Goal: Task Accomplishment & Management: Manage account settings

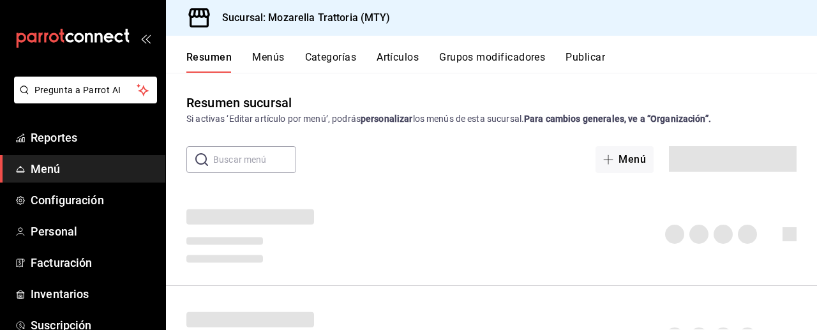
click at [41, 168] on span "Menú" at bounding box center [93, 168] width 124 height 17
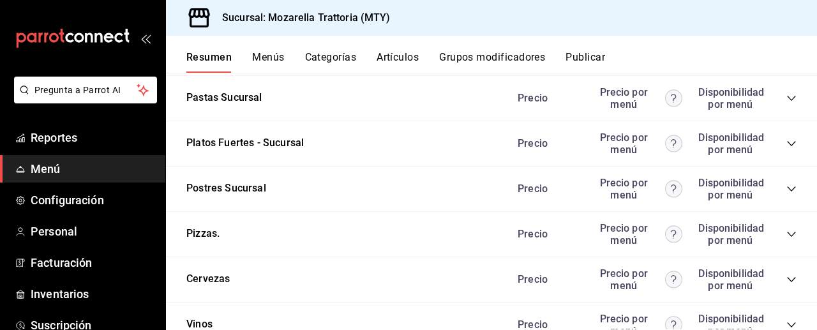
scroll to position [2795, 0]
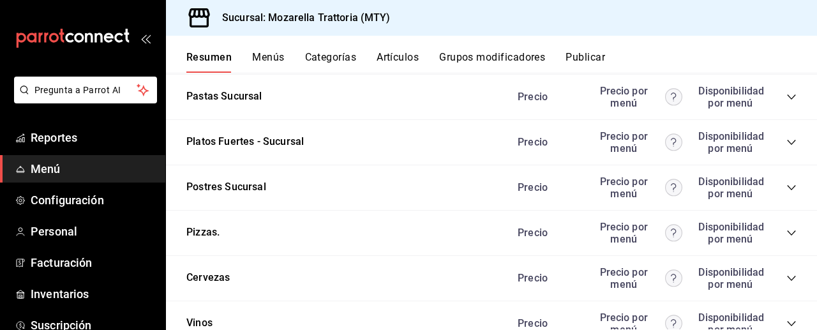
click at [791, 230] on icon "collapse-category-row" at bounding box center [791, 233] width 10 height 10
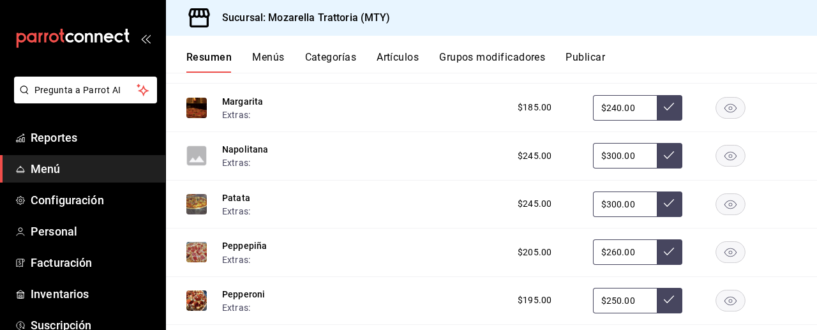
scroll to position [3696, 0]
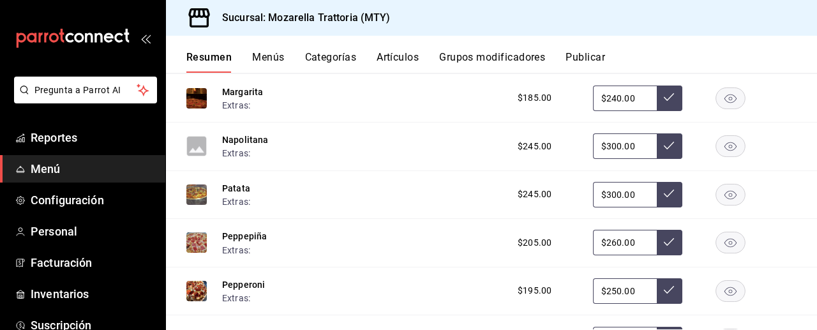
click at [618, 243] on input "$260.00" at bounding box center [625, 243] width 64 height 26
type input "$280.00"
click at [665, 242] on icon at bounding box center [669, 242] width 10 height 10
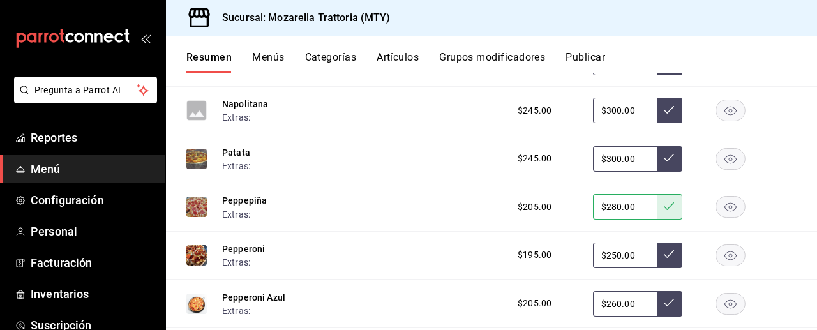
scroll to position [3734, 0]
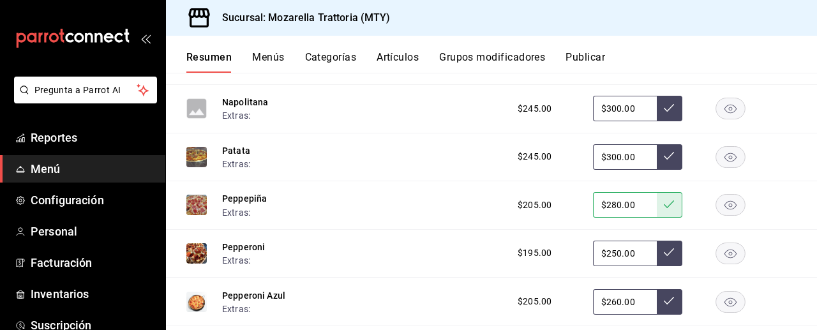
click at [613, 253] on input "$250.00" at bounding box center [625, 254] width 64 height 26
type input "$260.00"
click at [667, 253] on icon at bounding box center [669, 252] width 10 height 10
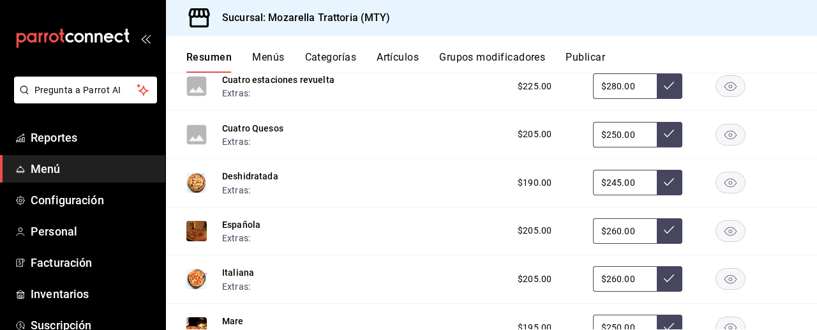
scroll to position [3409, 0]
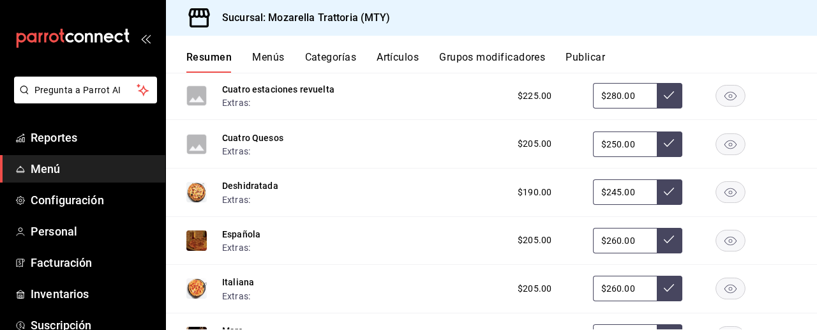
click at [588, 57] on button "Publicar" at bounding box center [585, 62] width 40 height 22
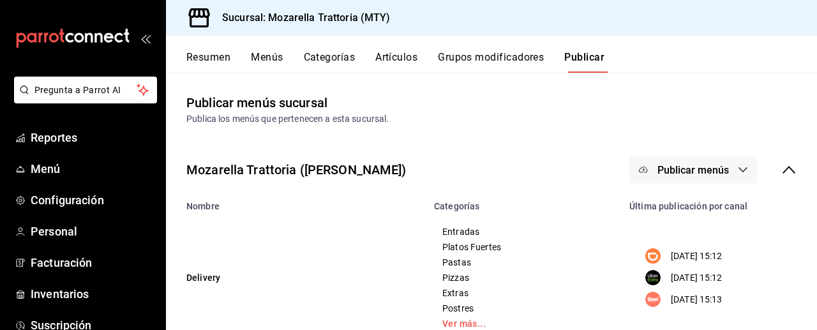
scroll to position [56, 0]
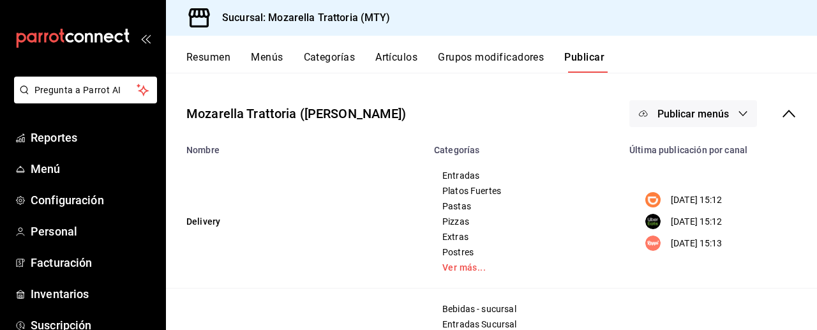
click at [741, 113] on icon "button" at bounding box center [743, 113] width 10 height 10
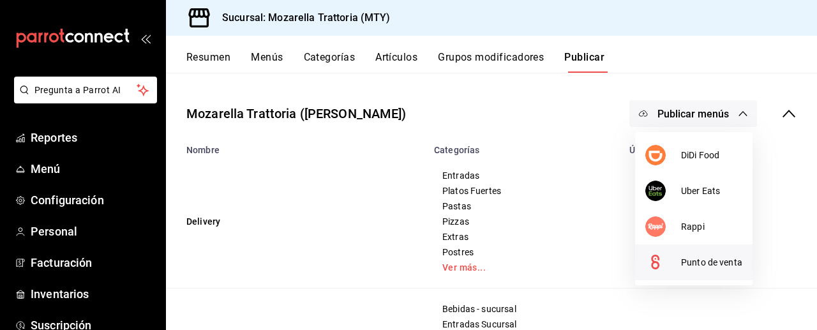
click at [662, 262] on circle at bounding box center [655, 262] width 20 height 20
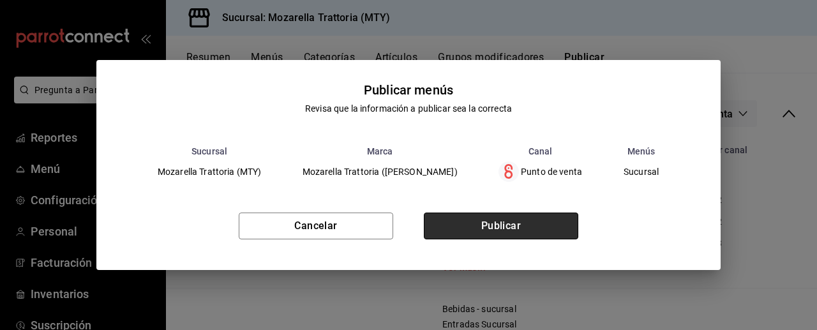
click at [563, 228] on button "Publicar" at bounding box center [501, 225] width 154 height 27
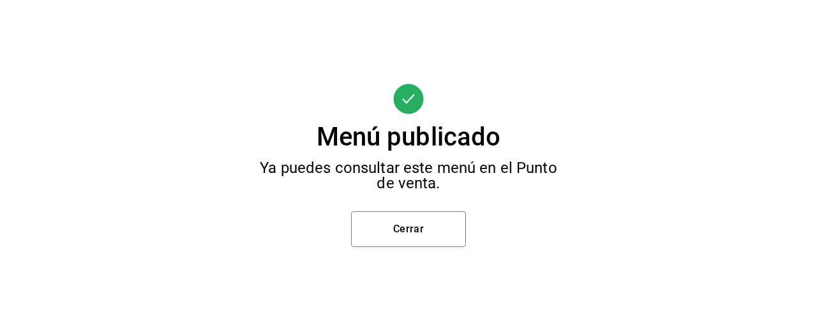
scroll to position [0, 0]
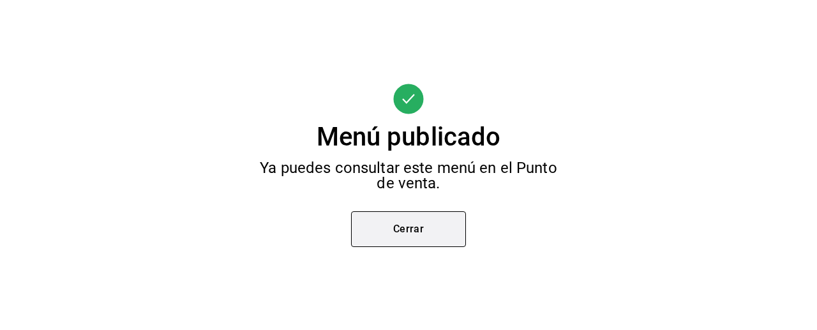
click at [414, 228] on button "Cerrar" at bounding box center [408, 229] width 115 height 36
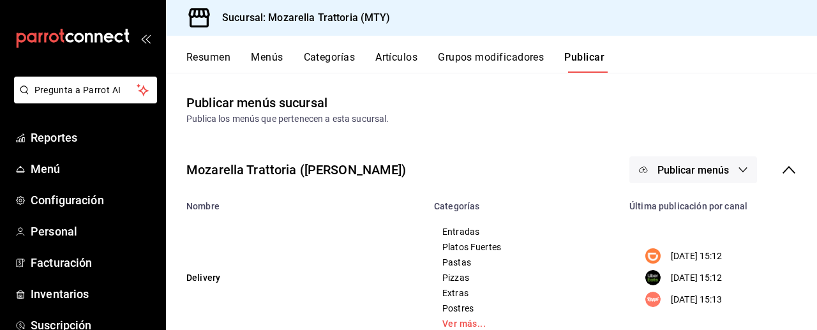
click at [401, 57] on button "Artículos" at bounding box center [396, 62] width 42 height 22
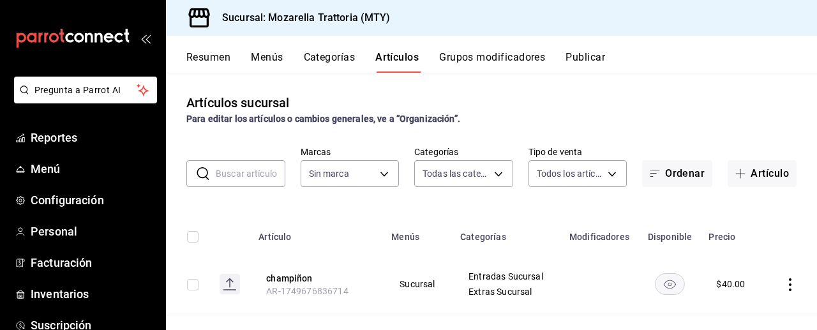
type input "99b1250e-b3f3-4f89-a37f-c3175b5b3f88,ceb2e8c2-ee7a-4595-b2da-f8438d88d5d8,8f32e…"
type input "09c8760d-09b7-43e6-adcf-89f425157671"
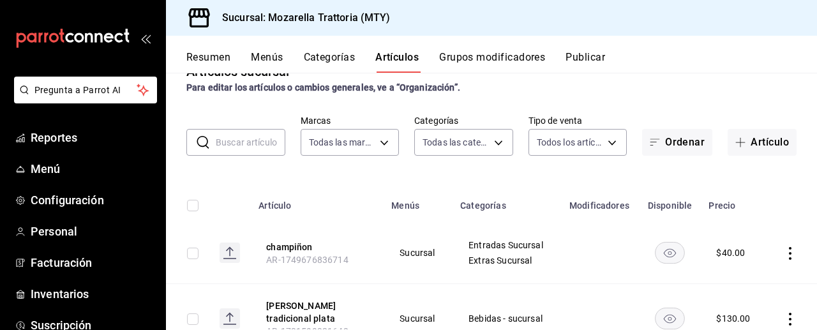
click at [263, 55] on button "Menús" at bounding box center [267, 62] width 32 height 22
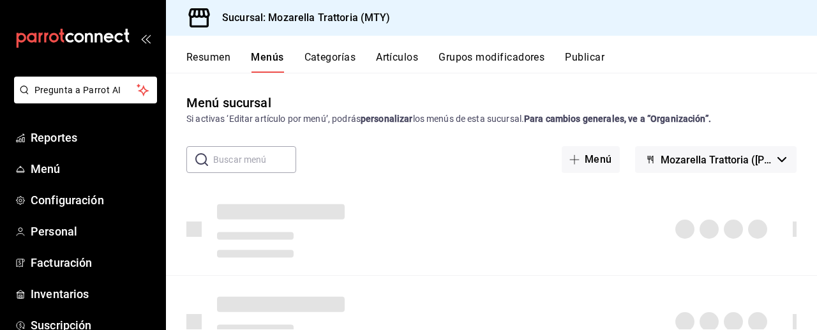
click at [394, 58] on button "Artículos" at bounding box center [397, 62] width 42 height 22
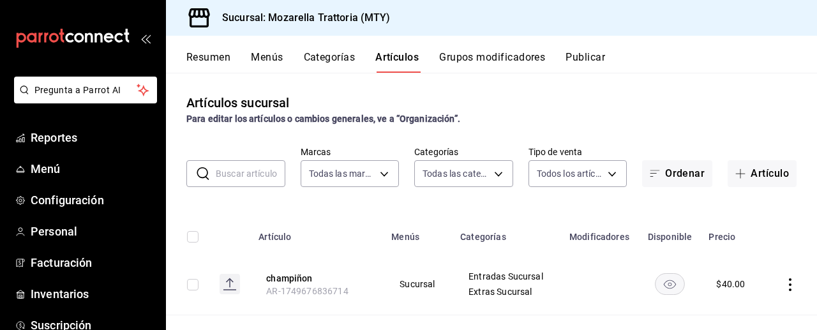
type input "09c8760d-09b7-43e6-adcf-89f425157671"
type input "99b1250e-b3f3-4f89-a37f-c3175b5b3f88,ceb2e8c2-ee7a-4595-b2da-f8438d88d5d8,8f32e…"
click at [250, 178] on input "text" at bounding box center [251, 174] width 70 height 26
click at [224, 180] on input "text" at bounding box center [251, 174] width 70 height 26
click at [233, 180] on input "text" at bounding box center [251, 174] width 70 height 26
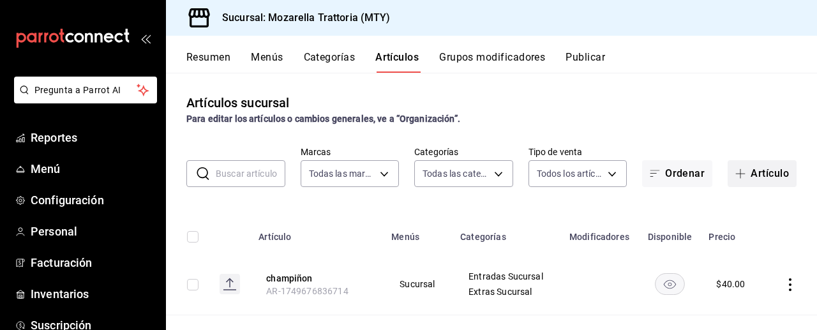
click at [765, 172] on button "Artículo" at bounding box center [761, 173] width 69 height 27
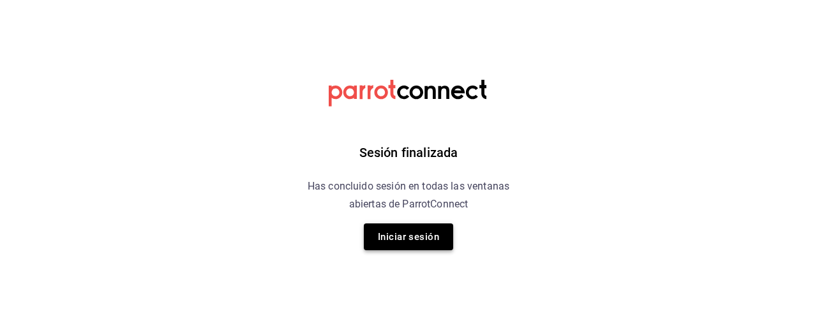
click at [426, 239] on button "Iniciar sesión" at bounding box center [408, 236] width 89 height 27
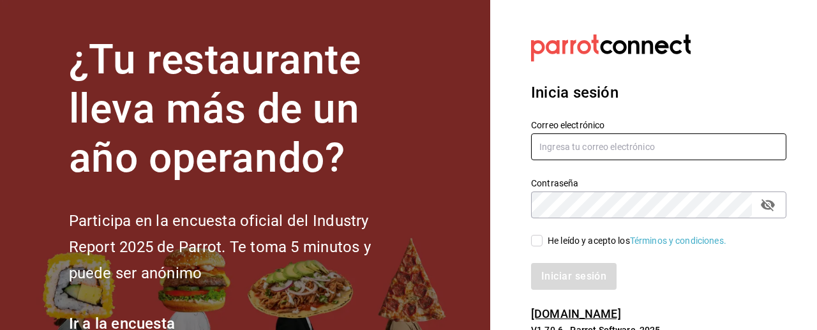
click at [607, 148] on input "text" at bounding box center [658, 146] width 255 height 27
type input "kaby84@hotmail.com"
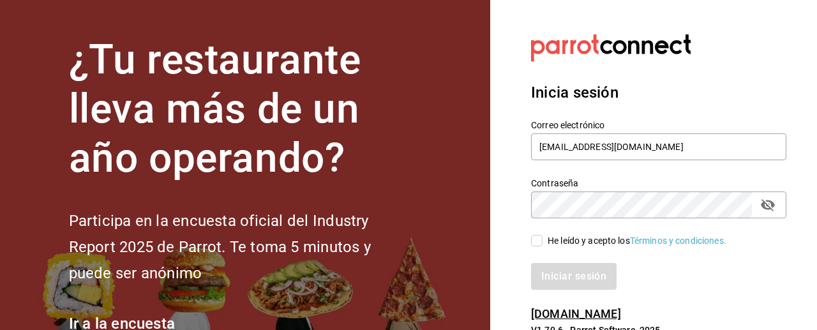
click at [540, 240] on input "He leído y acepto los Términos y condiciones." at bounding box center [536, 240] width 11 height 11
checkbox input "true"
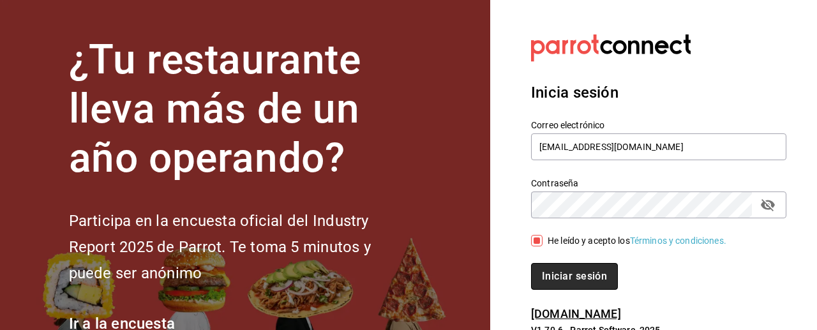
click at [553, 272] on button "Iniciar sesión" at bounding box center [574, 276] width 87 height 27
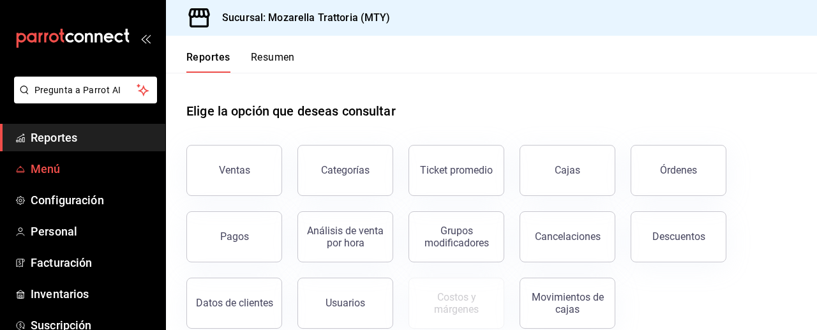
click at [49, 168] on span "Menú" at bounding box center [93, 168] width 124 height 17
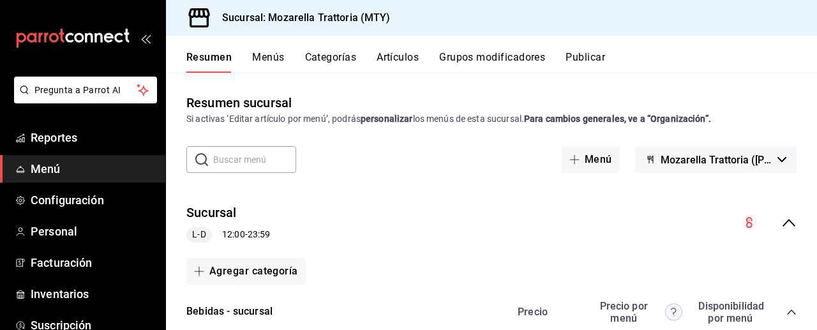
click at [397, 56] on button "Artículos" at bounding box center [397, 62] width 42 height 22
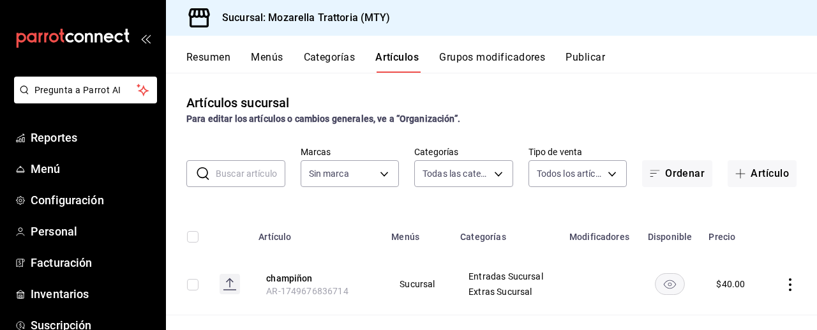
type input "99b1250e-b3f3-4f89-a37f-c3175b5b3f88,ceb2e8c2-ee7a-4595-b2da-f8438d88d5d8,8f32e…"
click at [260, 172] on input "text" at bounding box center [251, 174] width 70 height 26
type input "09c8760d-09b7-43e6-adcf-89f425157671"
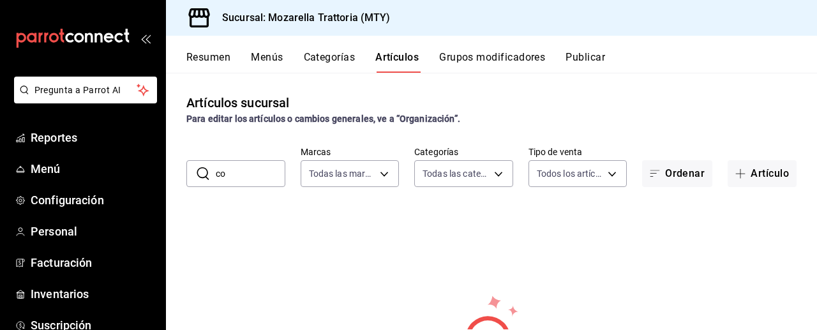
type input "c"
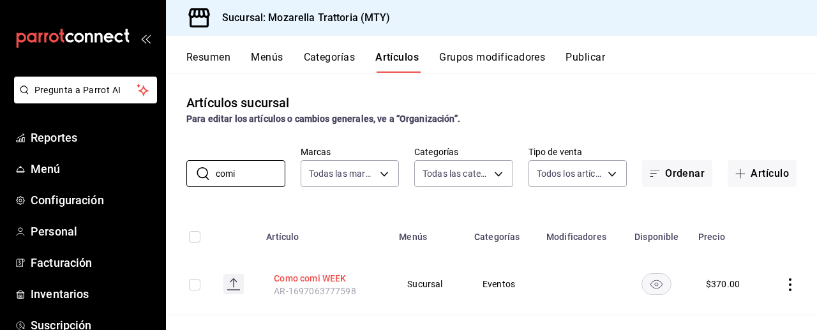
type input "comi"
click at [320, 278] on button "Como comi WEEK" at bounding box center [325, 278] width 102 height 13
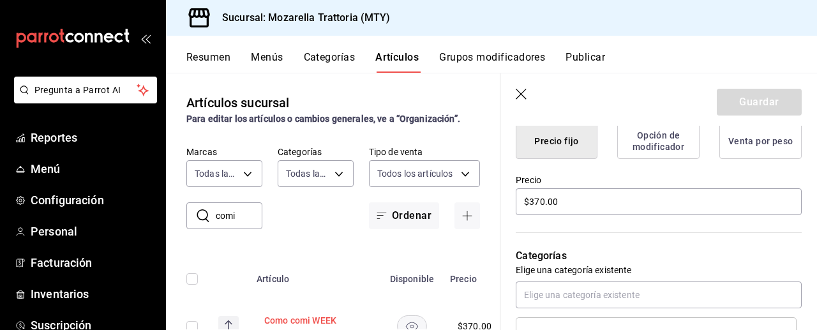
scroll to position [338, 0]
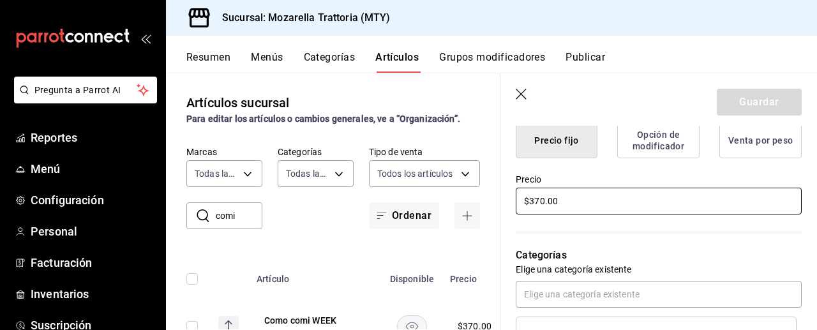
click at [535, 202] on input "$370.00" at bounding box center [659, 201] width 286 height 27
type input "$270.00"
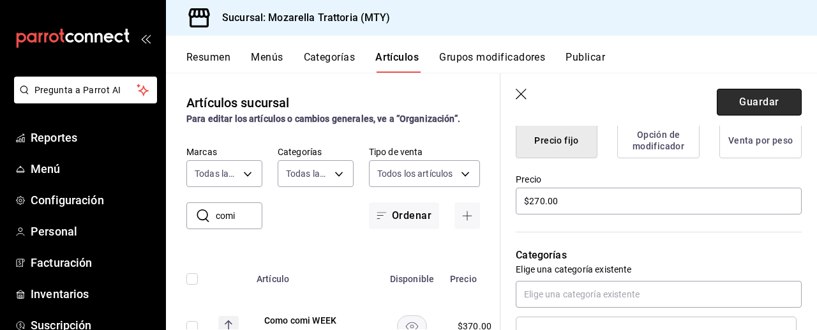
click at [777, 100] on button "Guardar" at bounding box center [759, 102] width 85 height 27
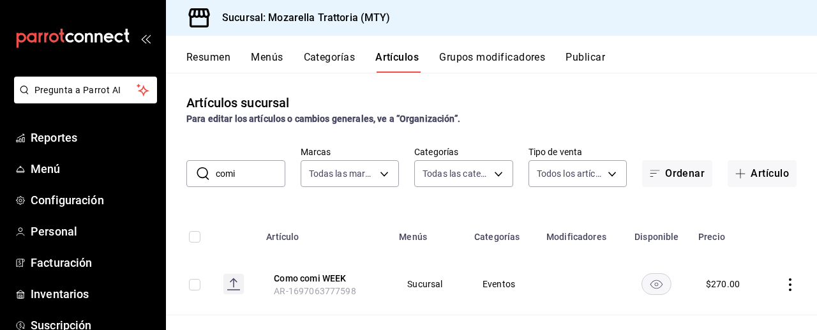
click at [583, 57] on button "Publicar" at bounding box center [585, 62] width 40 height 22
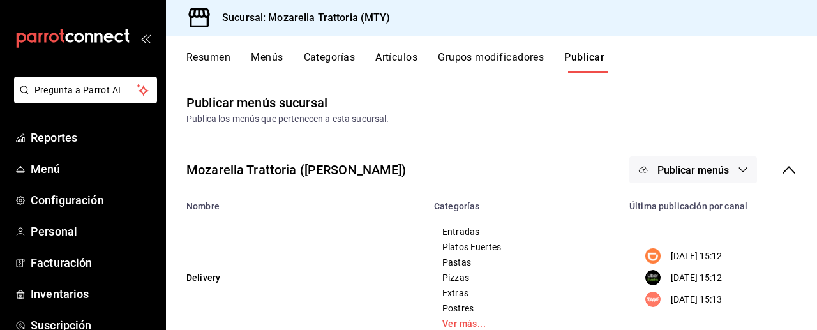
click at [741, 168] on icon "button" at bounding box center [743, 170] width 10 height 10
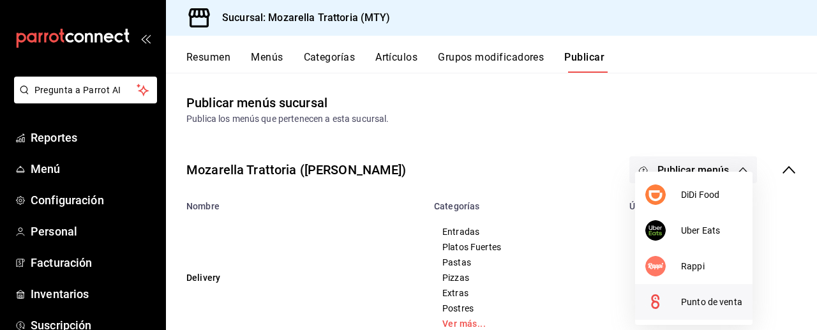
click at [683, 304] on span "Punto de venta" at bounding box center [711, 301] width 61 height 13
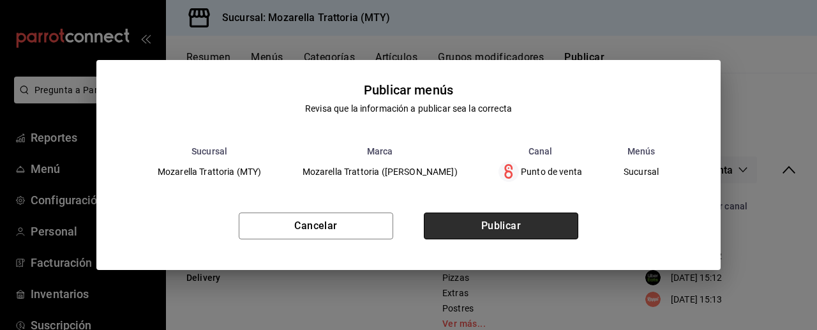
click at [502, 223] on button "Publicar" at bounding box center [501, 225] width 154 height 27
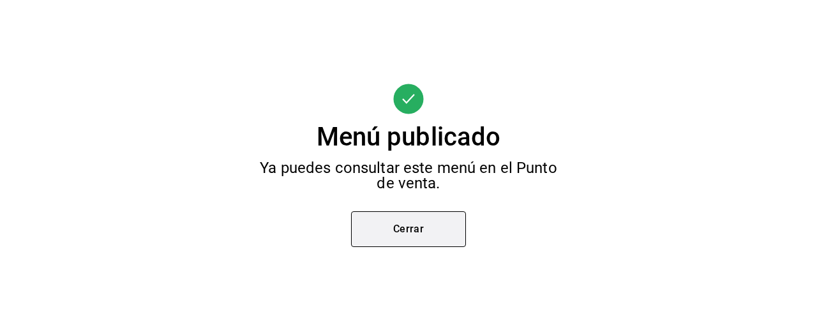
click at [428, 228] on button "Cerrar" at bounding box center [408, 229] width 115 height 36
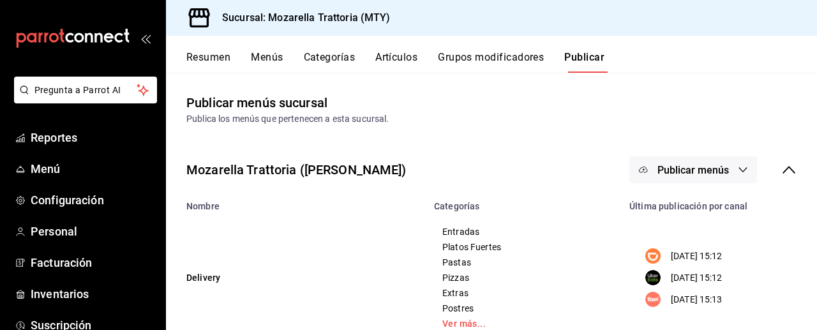
click at [398, 59] on button "Artículos" at bounding box center [396, 62] width 42 height 22
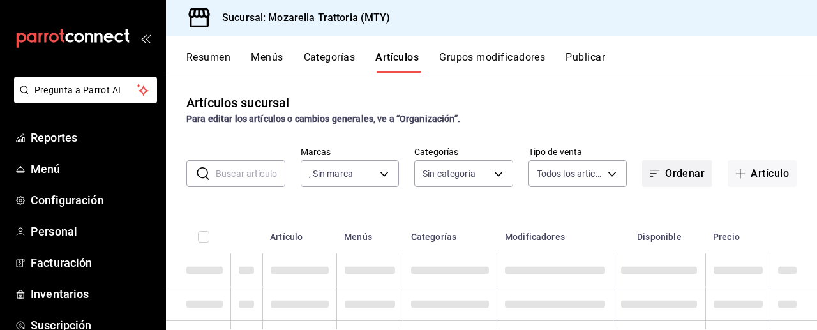
type input "09c8760d-09b7-43e6-adcf-89f425157671"
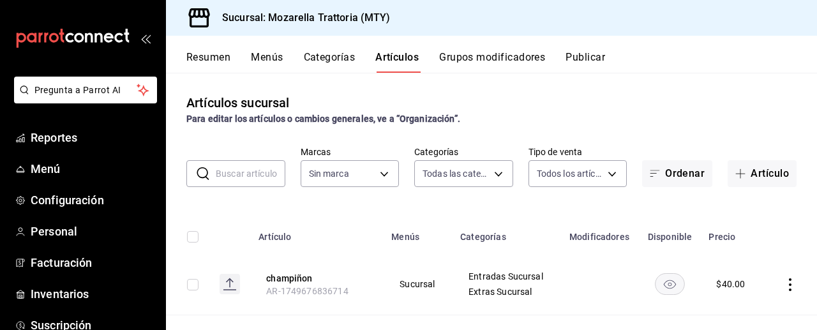
type input "99b1250e-b3f3-4f89-a37f-c3175b5b3f88,ceb2e8c2-ee7a-4595-b2da-f8438d88d5d8,8f32e…"
type input "09c8760d-09b7-43e6-adcf-89f425157671"
click at [753, 168] on button "Artículo" at bounding box center [761, 173] width 69 height 27
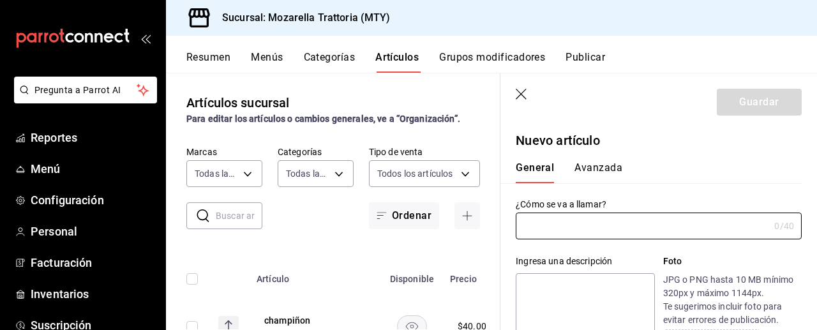
type input "AR-1758316067766"
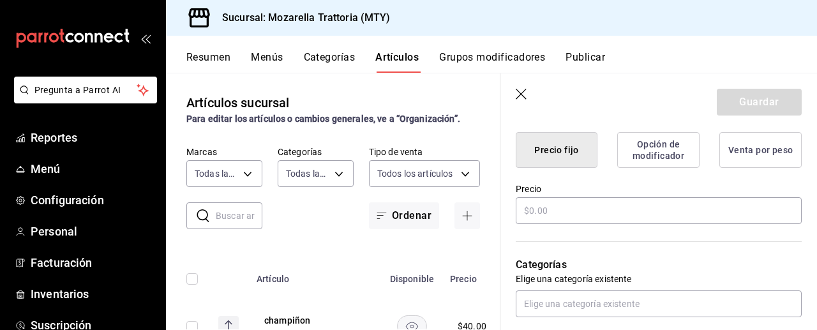
scroll to position [325, 0]
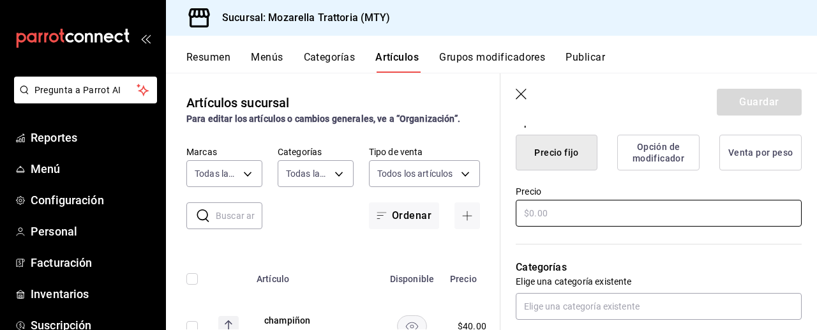
type input "pizza cocinero"
click at [622, 214] on input "text" at bounding box center [659, 213] width 286 height 27
type input "$150.00"
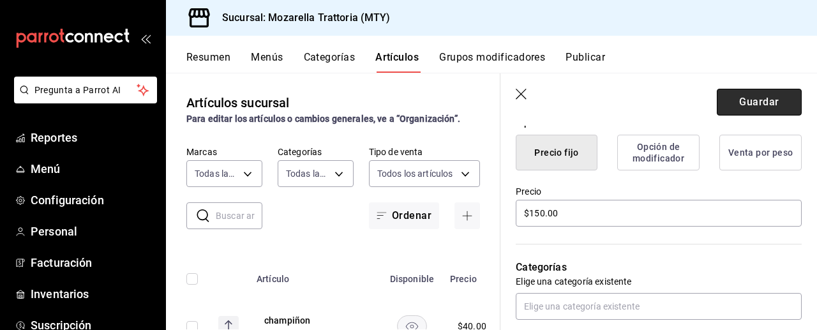
click at [766, 105] on button "Guardar" at bounding box center [759, 102] width 85 height 27
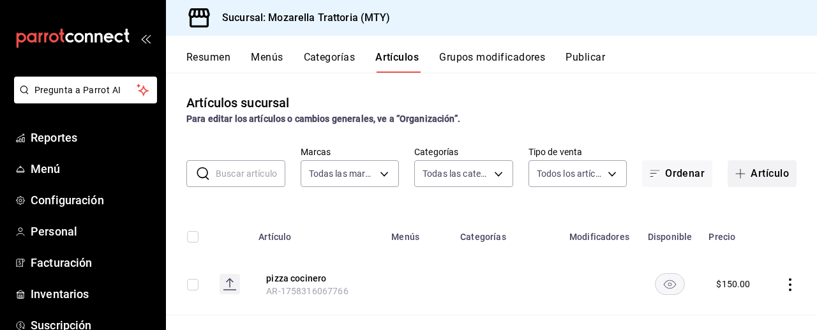
click at [759, 170] on button "Artículo" at bounding box center [761, 173] width 69 height 27
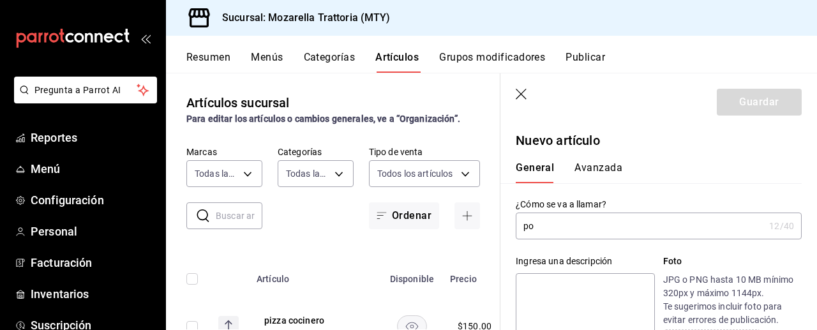
type input "p"
type input "t"
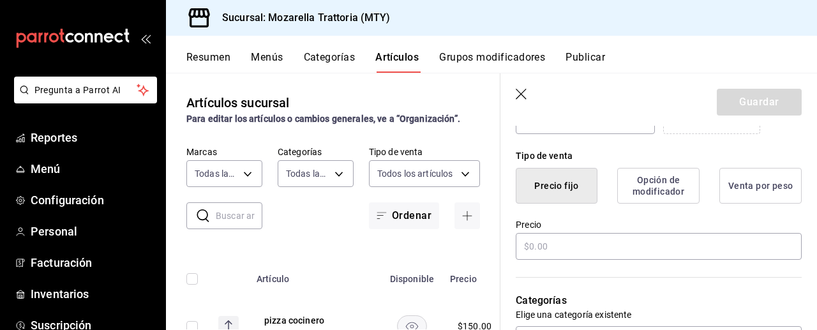
scroll to position [292, 0]
type input "postre cocinero"
click at [551, 251] on input "text" at bounding box center [659, 247] width 286 height 27
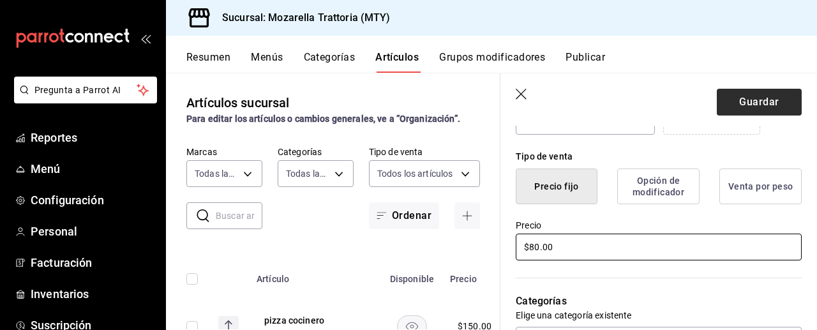
type input "$80.00"
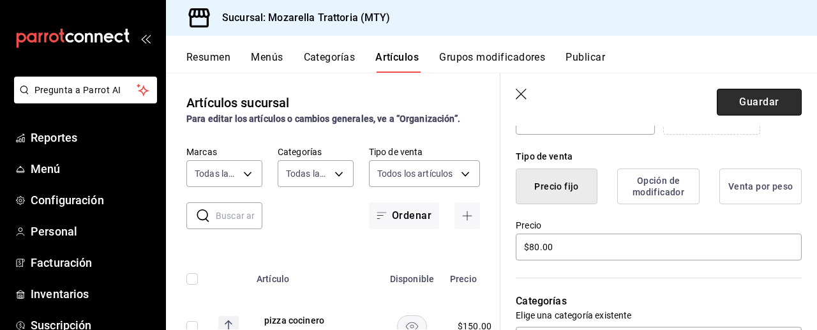
click at [771, 98] on button "Guardar" at bounding box center [759, 102] width 85 height 27
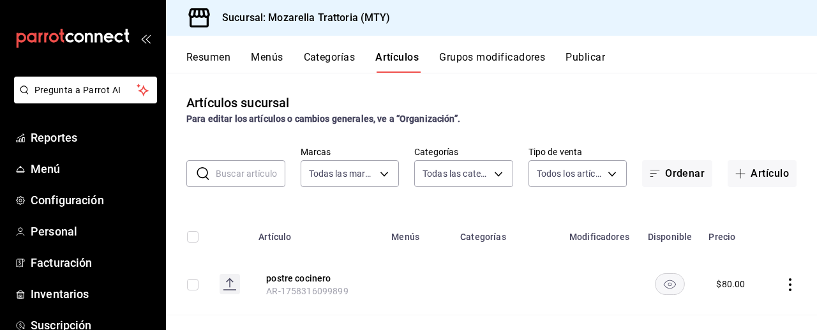
click at [592, 51] on button "Publicar" at bounding box center [585, 62] width 40 height 22
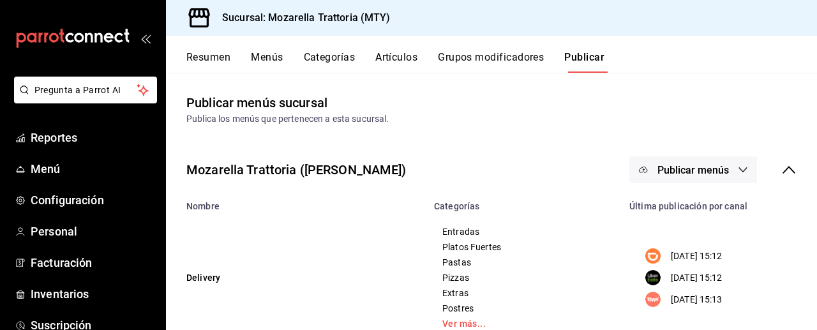
click at [742, 172] on icon "button" at bounding box center [743, 170] width 10 height 10
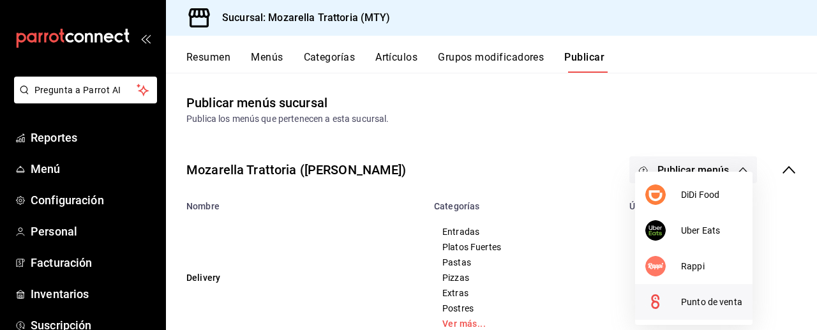
click at [684, 301] on span "Punto de venta" at bounding box center [711, 301] width 61 height 13
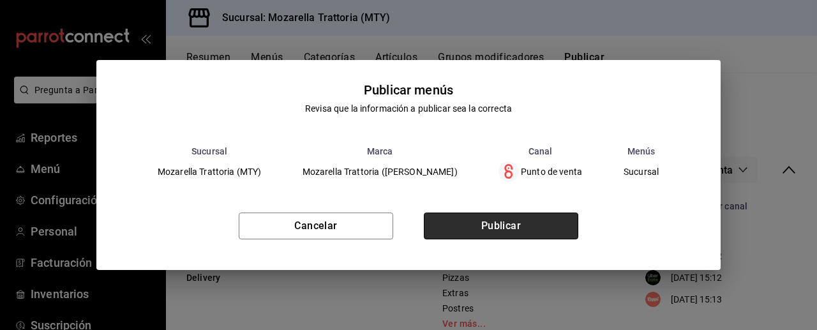
click at [547, 227] on button "Publicar" at bounding box center [501, 225] width 154 height 27
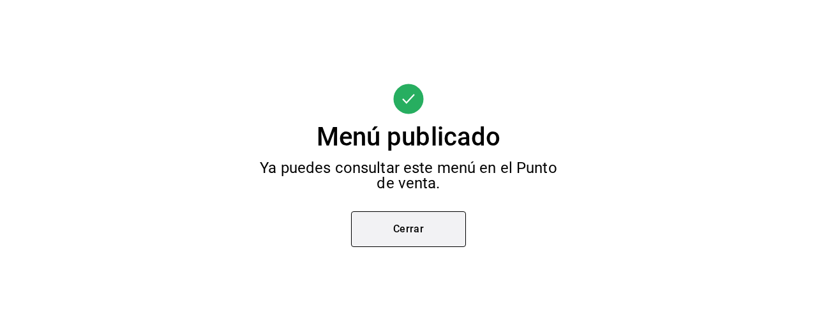
click at [394, 215] on button "Cerrar" at bounding box center [408, 229] width 115 height 36
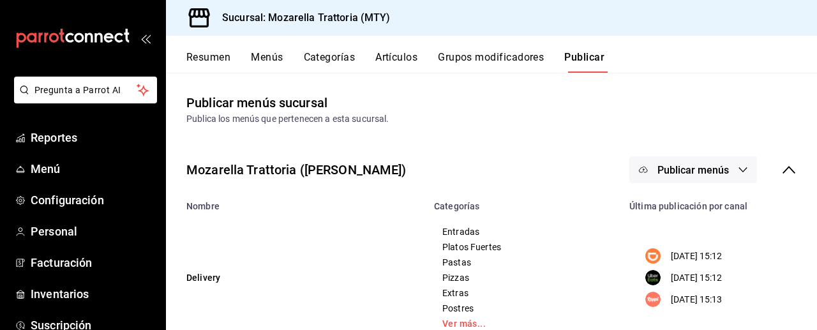
click at [400, 57] on button "Artículos" at bounding box center [396, 62] width 42 height 22
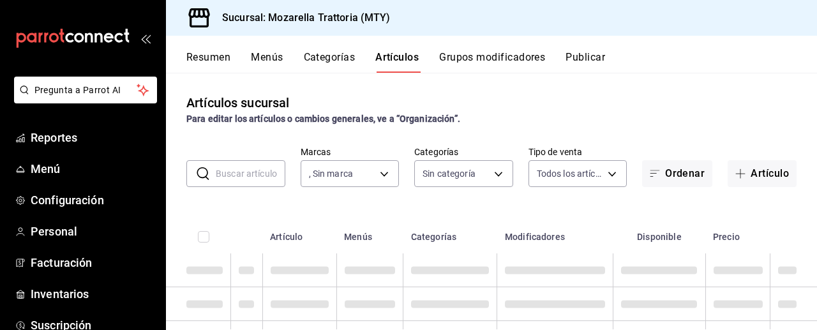
type input "09c8760d-09b7-43e6-adcf-89f425157671"
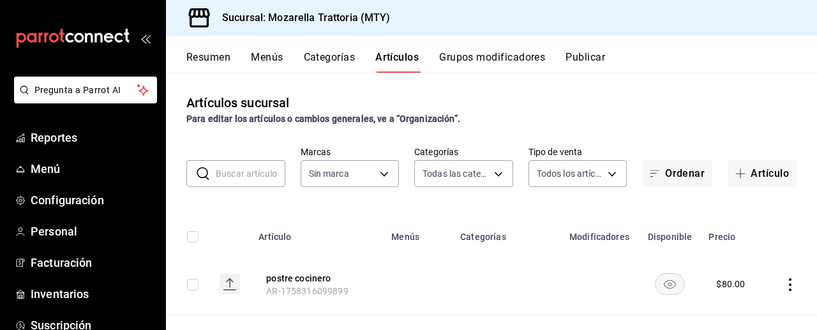
type input "99b1250e-b3f3-4f89-a37f-c3175b5b3f88,ceb2e8c2-ee7a-4595-b2da-f8438d88d5d8,8f32e…"
type input "09c8760d-09b7-43e6-adcf-89f425157671"
click at [599, 58] on button "Publicar" at bounding box center [585, 62] width 40 height 22
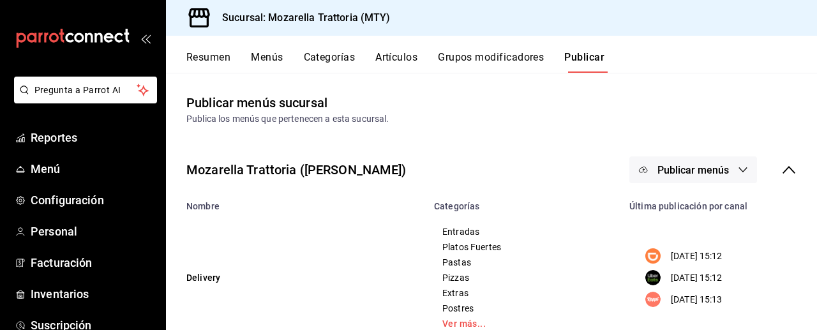
click at [740, 169] on icon "button" at bounding box center [743, 169] width 8 height 5
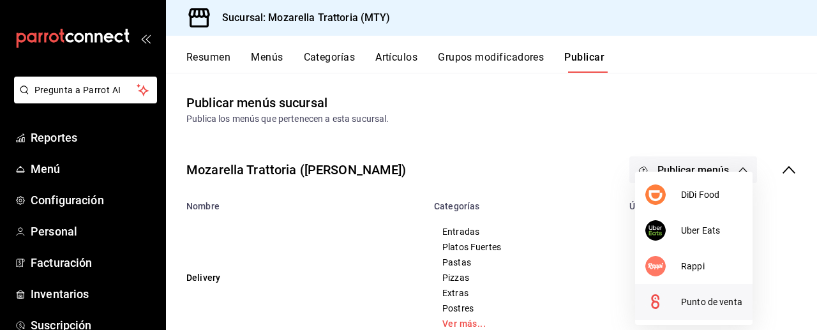
click at [682, 299] on span "Punto de venta" at bounding box center [711, 301] width 61 height 13
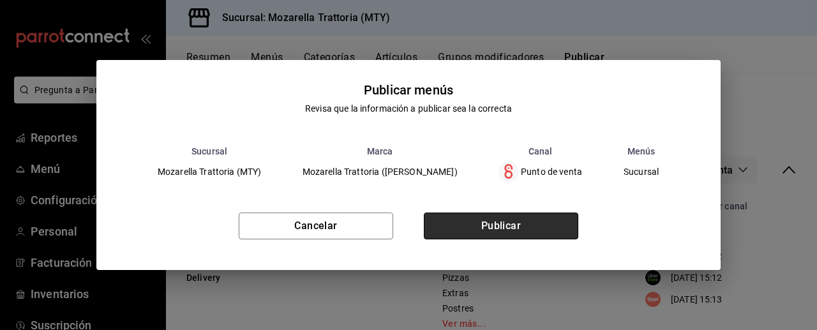
click at [554, 225] on button "Publicar" at bounding box center [501, 225] width 154 height 27
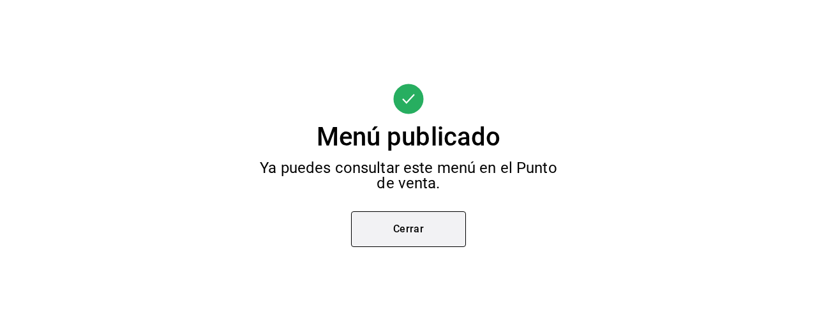
click at [433, 225] on button "Cerrar" at bounding box center [408, 229] width 115 height 36
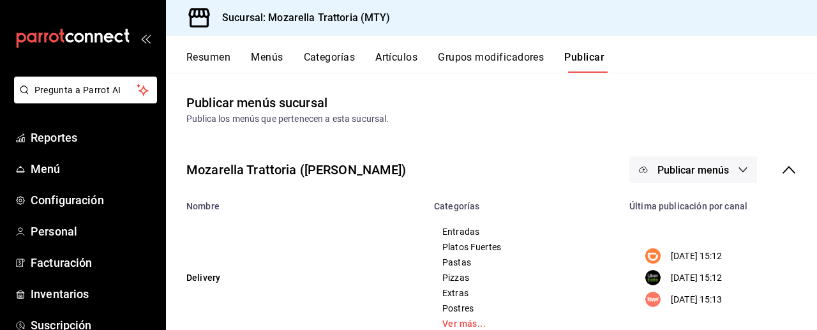
click at [332, 54] on button "Categorías" at bounding box center [330, 62] width 52 height 22
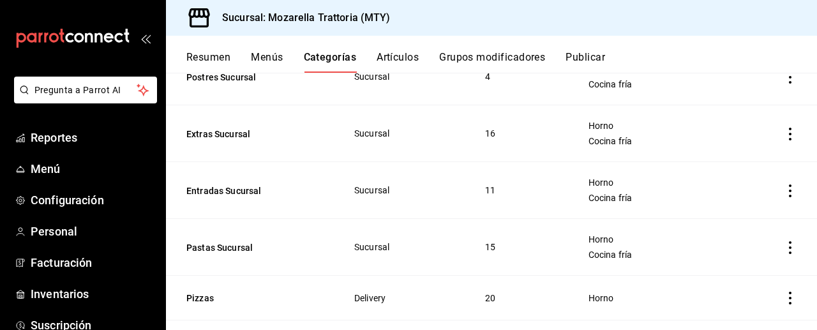
scroll to position [246, 0]
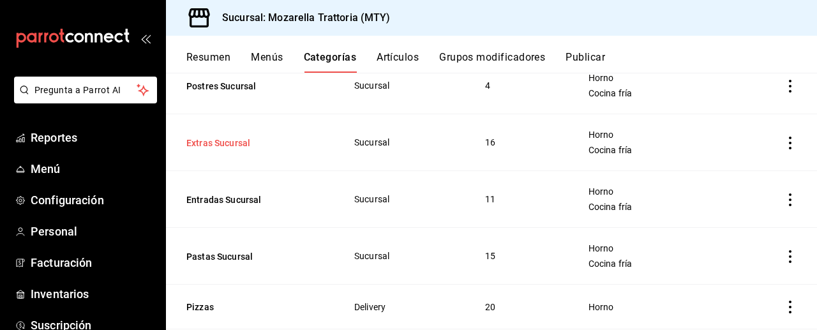
click at [241, 139] on button "Extras Sucursal" at bounding box center [250, 143] width 128 height 13
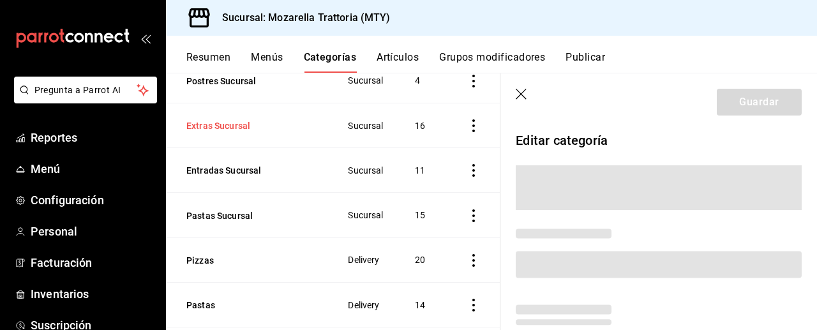
scroll to position [227, 0]
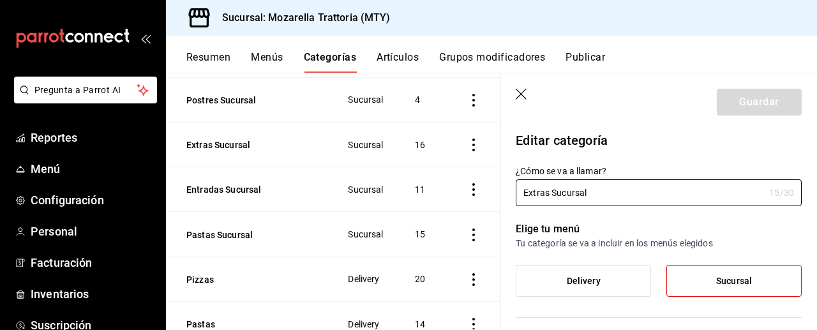
type input "5bb39fec-efed-486a-9a98-5785f36273ca,437a97f7-94a5-4063-816f-29e5492b75b5"
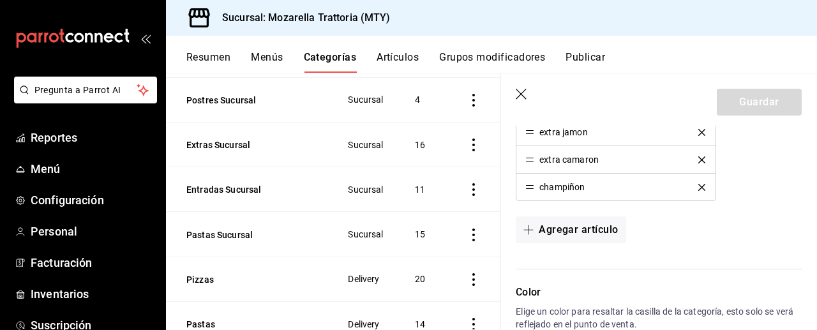
scroll to position [750, 0]
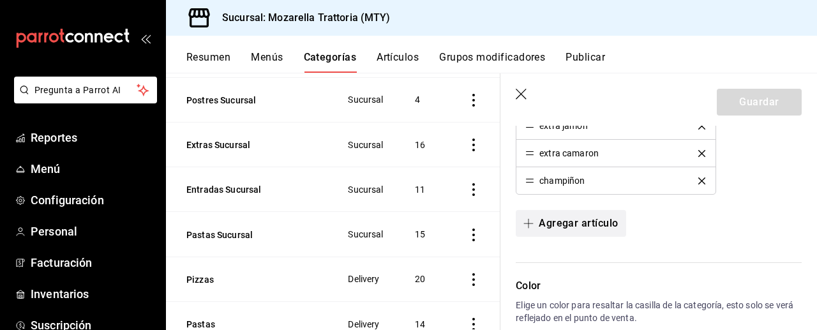
click at [574, 220] on button "Agregar artículo" at bounding box center [571, 223] width 110 height 27
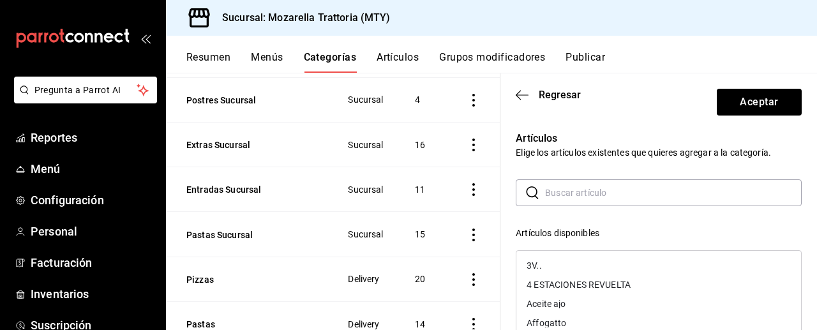
click at [577, 194] on input "text" at bounding box center [673, 193] width 257 height 26
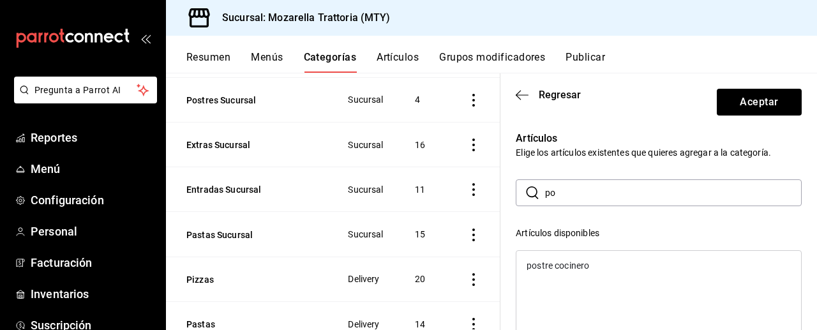
type input "p"
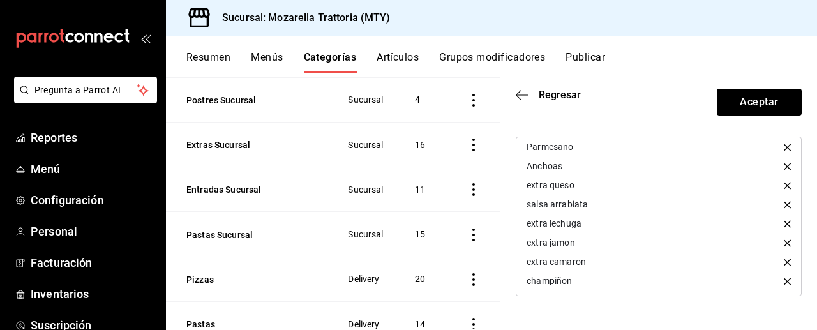
scroll to position [0, 0]
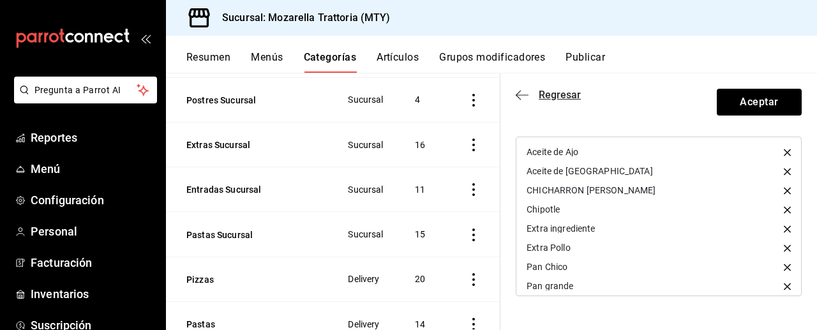
type input "Postre cocinero"
click at [533, 92] on span "Regresar" at bounding box center [548, 95] width 65 height 12
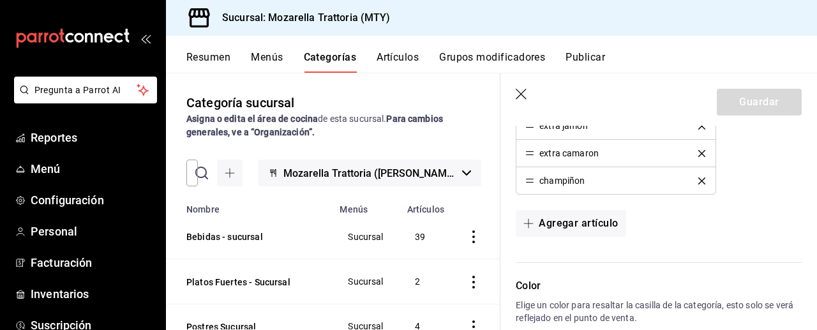
click at [589, 56] on button "Publicar" at bounding box center [585, 62] width 40 height 22
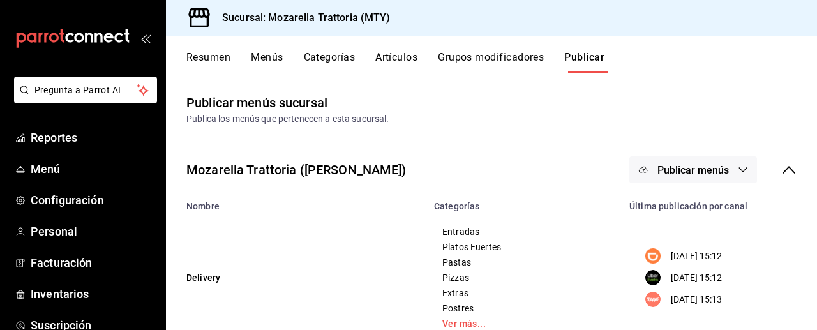
click at [739, 168] on icon "button" at bounding box center [743, 169] width 8 height 5
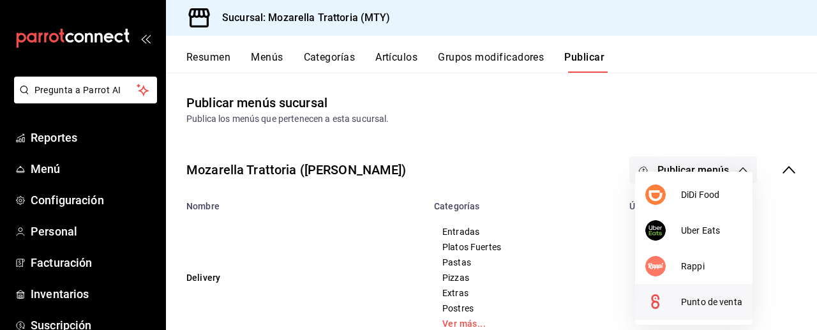
click at [678, 299] on div at bounding box center [663, 302] width 36 height 20
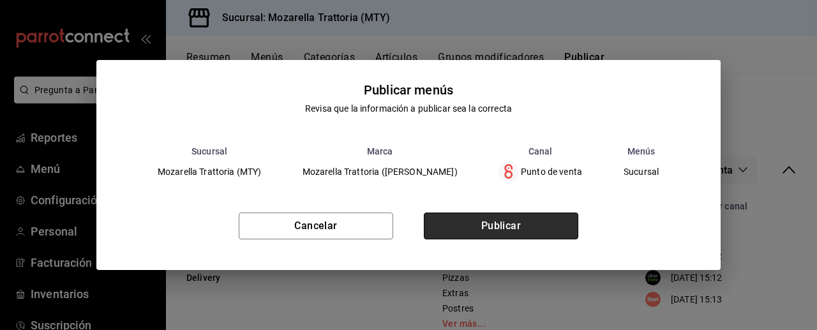
click at [546, 225] on button "Publicar" at bounding box center [501, 225] width 154 height 27
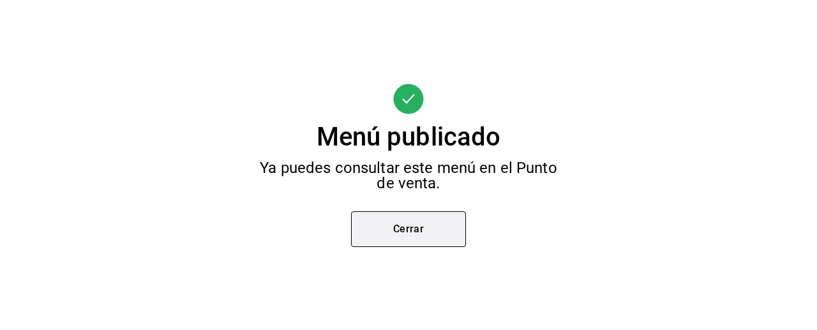
click at [426, 228] on button "Cerrar" at bounding box center [408, 229] width 115 height 36
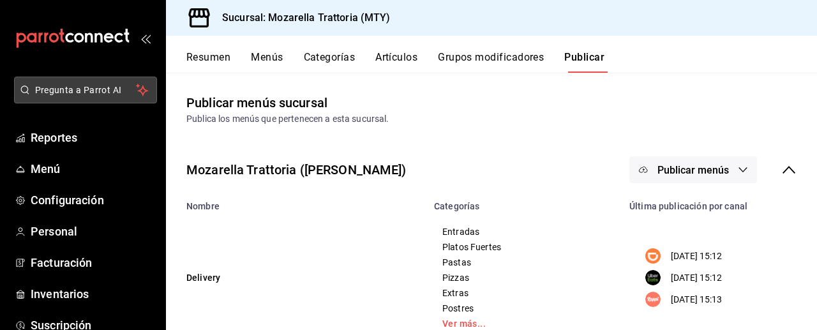
click at [83, 90] on span "Pregunta a Parrot AI" at bounding box center [85, 90] width 101 height 13
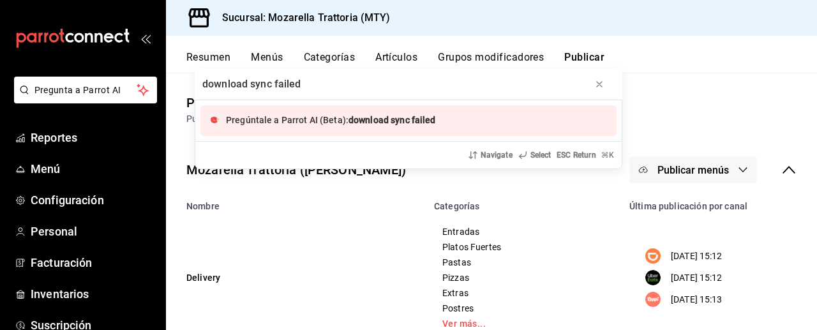
type input "download sync failed"
click at [309, 119] on span "Pregúntale a Parrot AI (Beta):" at bounding box center [287, 120] width 123 height 10
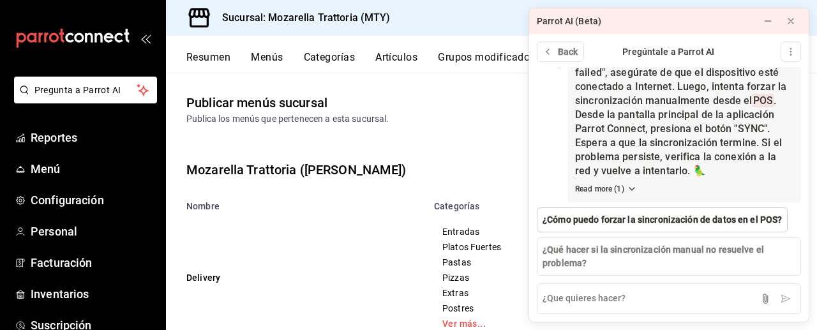
scroll to position [85, 0]
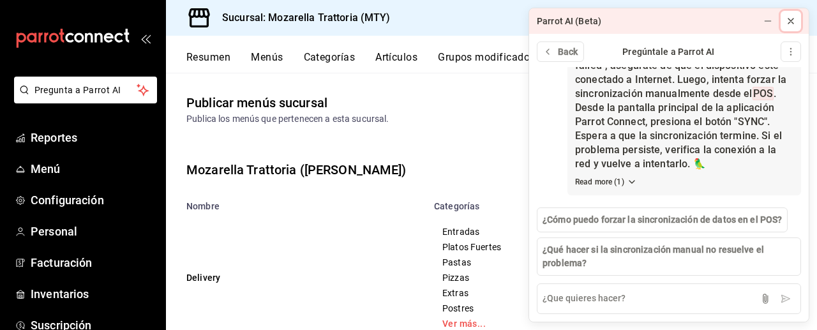
click at [790, 17] on icon at bounding box center [790, 21] width 10 height 10
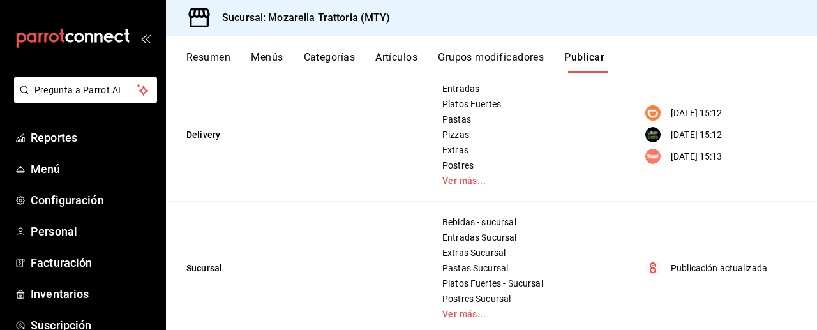
scroll to position [168, 0]
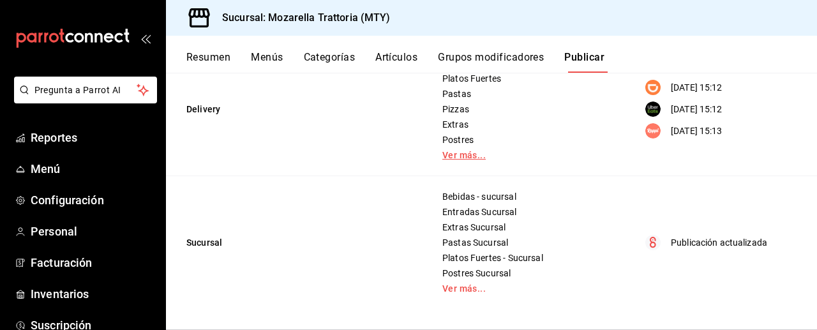
click at [454, 156] on link "Ver más..." at bounding box center [523, 155] width 163 height 9
click at [405, 58] on button "Artículos" at bounding box center [396, 62] width 42 height 22
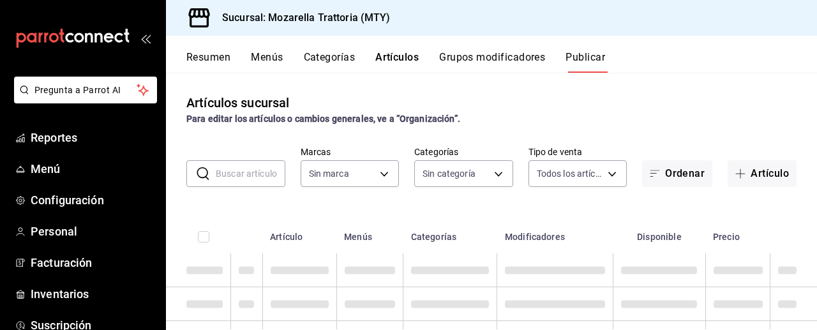
type input "09c8760d-09b7-43e6-adcf-89f425157671"
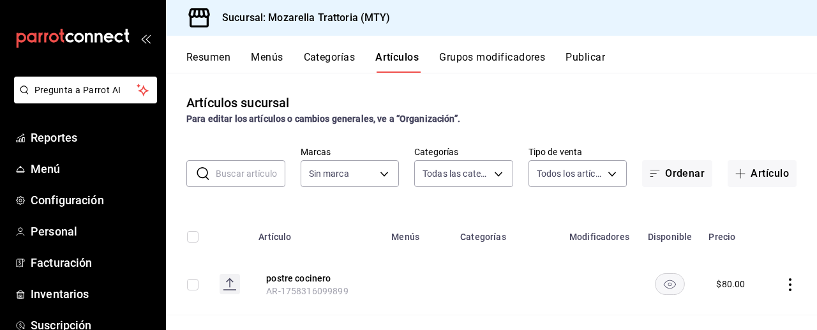
type input "99b1250e-b3f3-4f89-a37f-c3175b5b3f88,ceb2e8c2-ee7a-4595-b2da-f8438d88d5d8,8f32e…"
type input "09c8760d-09b7-43e6-adcf-89f425157671"
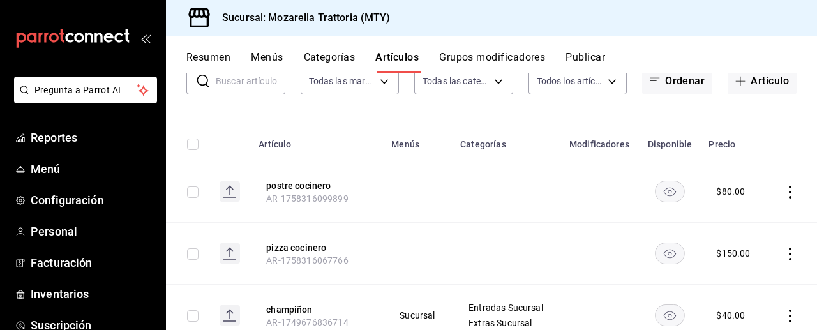
scroll to position [64, 0]
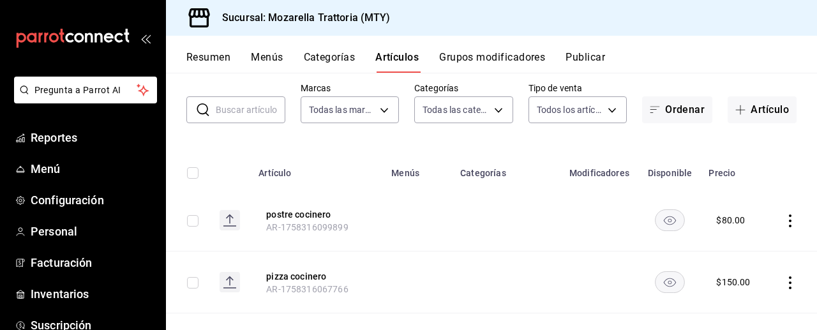
click at [791, 220] on icon "actions" at bounding box center [790, 220] width 3 height 13
click at [752, 241] on span "Editar" at bounding box center [751, 243] width 33 height 13
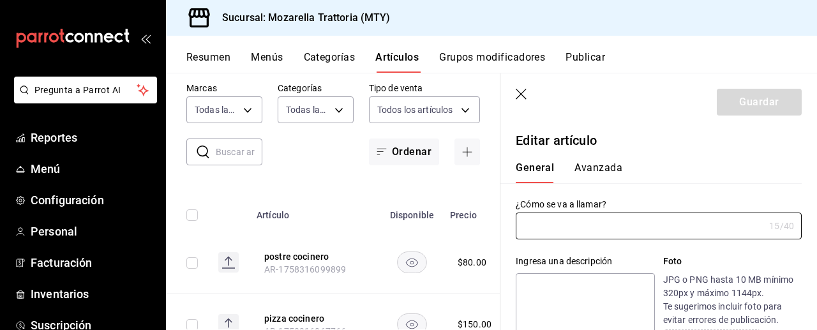
type input "postre cocinero"
type input "AR-1758316099899"
type input "$80.00"
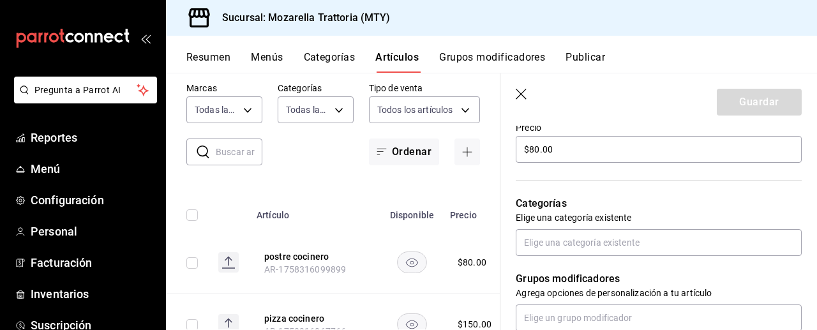
scroll to position [398, 0]
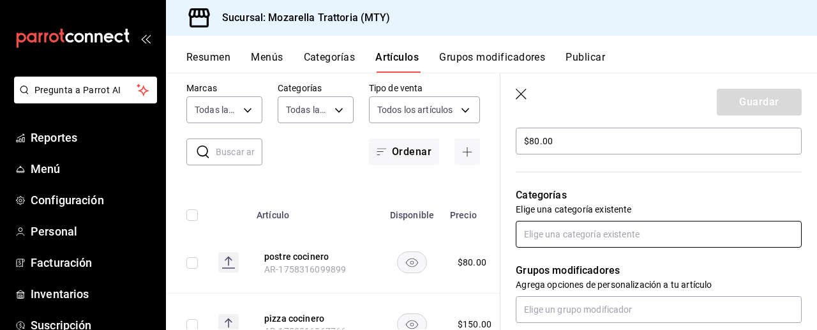
click at [632, 235] on input "text" at bounding box center [659, 234] width 286 height 27
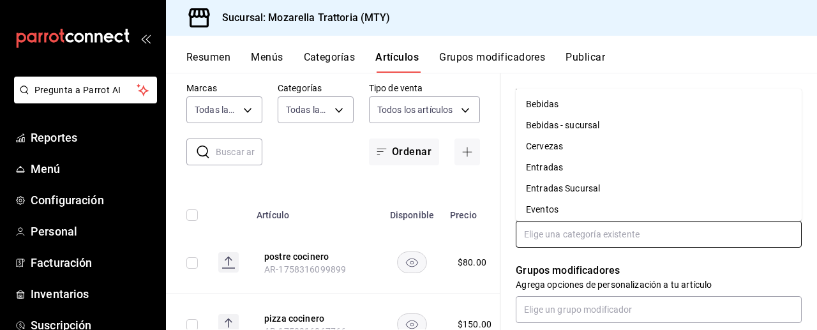
click at [585, 208] on li "Eventos" at bounding box center [659, 209] width 286 height 21
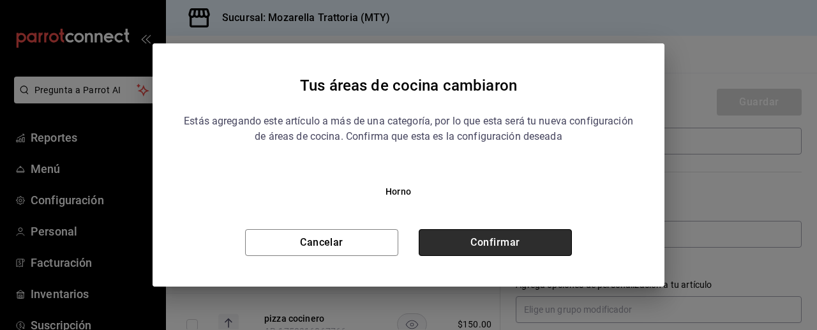
click at [528, 241] on button "Confirmar" at bounding box center [495, 242] width 153 height 27
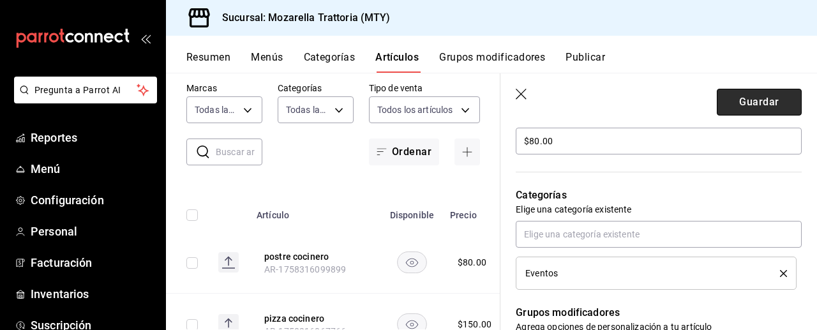
click at [743, 107] on button "Guardar" at bounding box center [759, 102] width 85 height 27
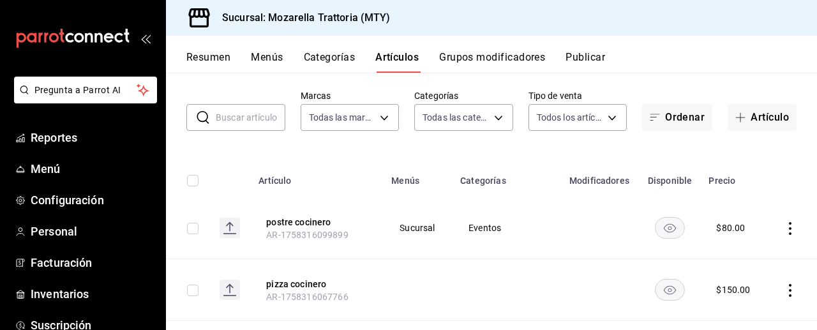
click at [790, 290] on icon "actions" at bounding box center [790, 290] width 3 height 13
click at [755, 246] on span "Editar" at bounding box center [751, 243] width 33 height 13
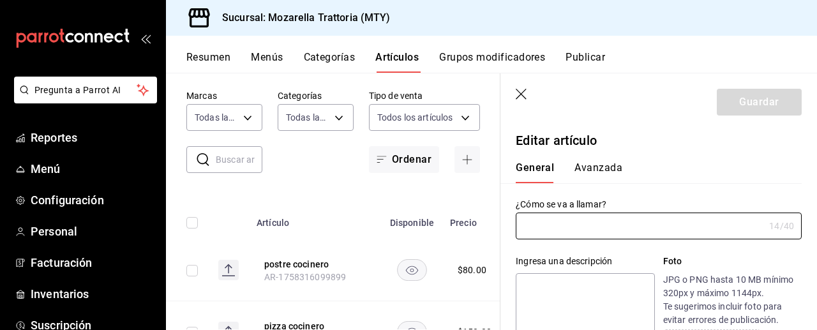
type input "pizza cocinero"
type input "AR-1758316067766"
type input "$150.00"
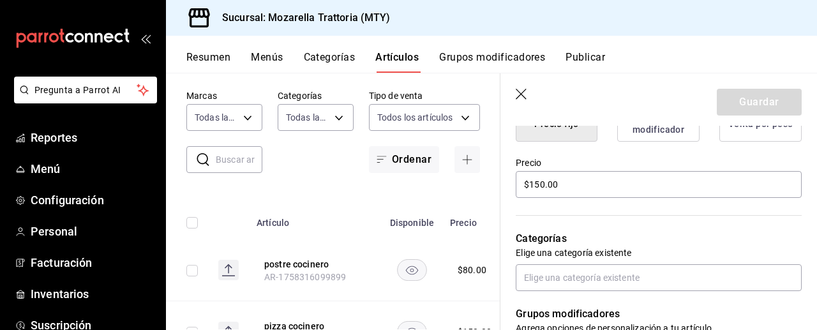
scroll to position [378, 0]
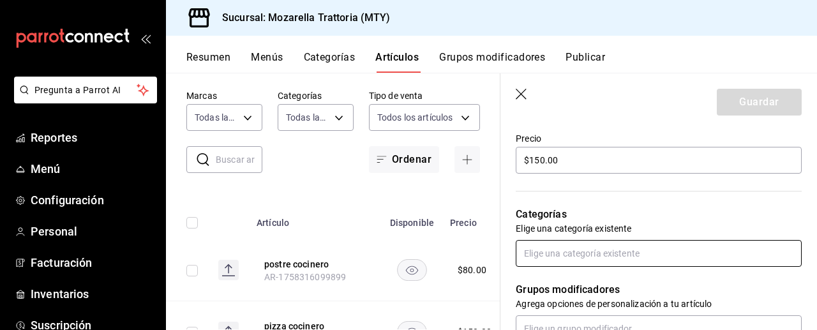
click at [694, 257] on input "text" at bounding box center [659, 253] width 286 height 27
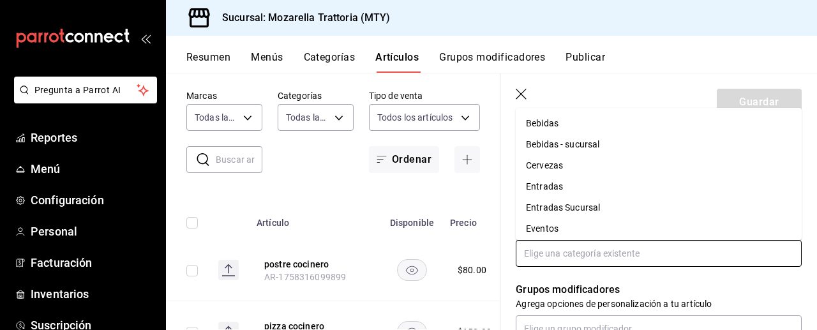
click at [565, 223] on li "Eventos" at bounding box center [659, 228] width 286 height 21
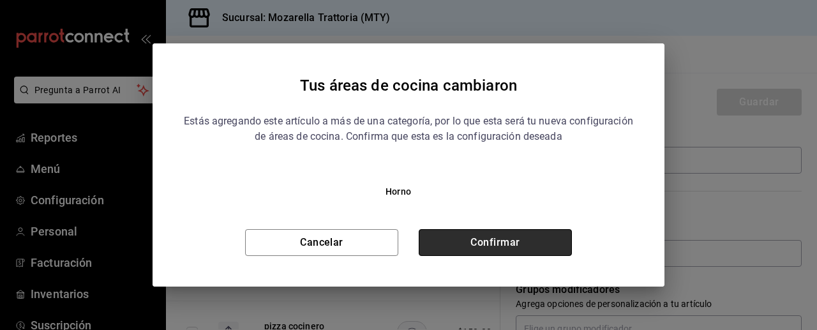
click at [537, 239] on button "Confirmar" at bounding box center [495, 242] width 153 height 27
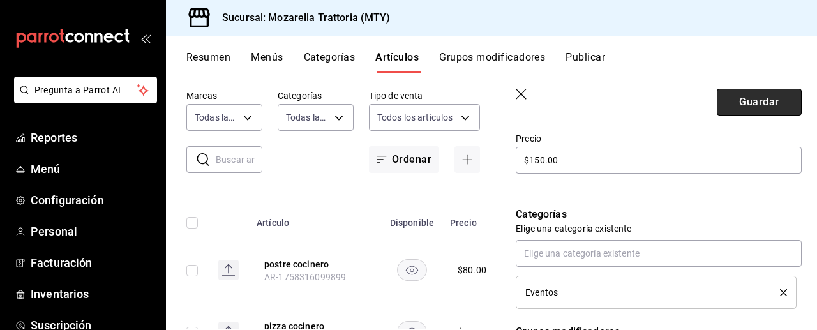
click at [756, 100] on button "Guardar" at bounding box center [759, 102] width 85 height 27
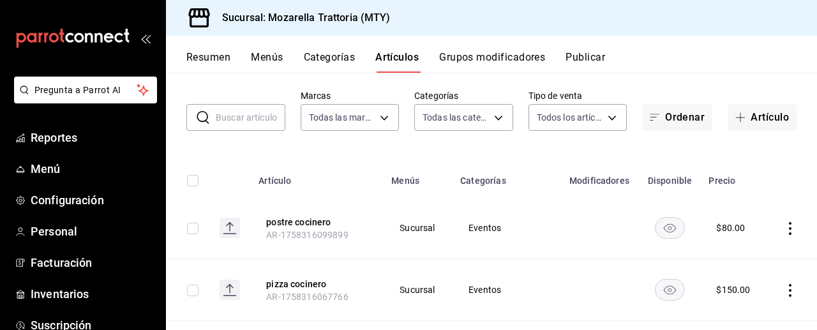
click at [591, 59] on button "Publicar" at bounding box center [585, 62] width 40 height 22
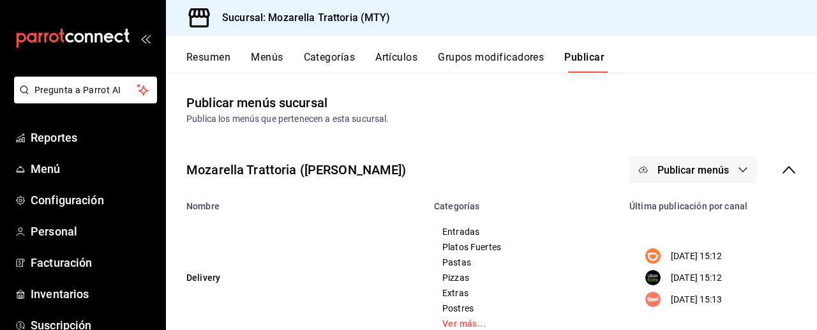
click at [743, 168] on icon "button" at bounding box center [743, 170] width 10 height 10
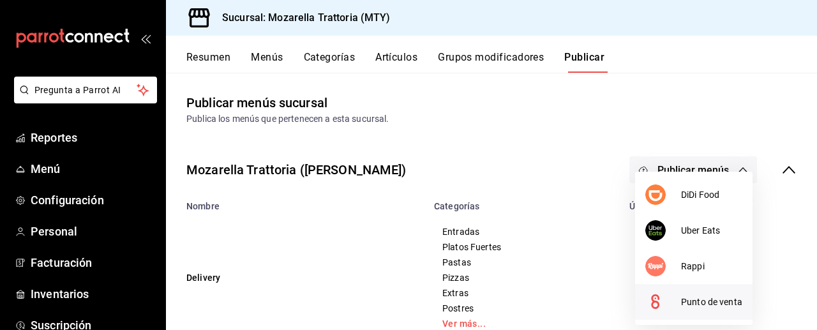
click at [709, 299] on span "Punto de venta" at bounding box center [711, 301] width 61 height 13
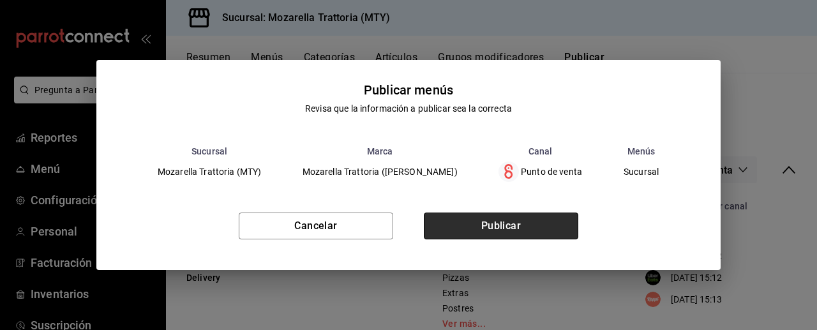
click at [508, 222] on button "Publicar" at bounding box center [501, 225] width 154 height 27
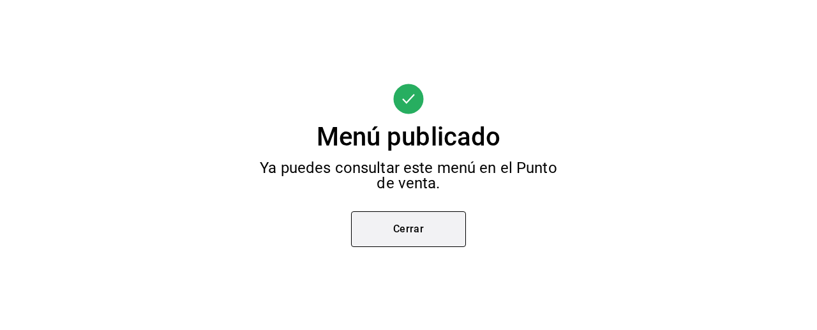
click at [435, 221] on button "Cerrar" at bounding box center [408, 229] width 115 height 36
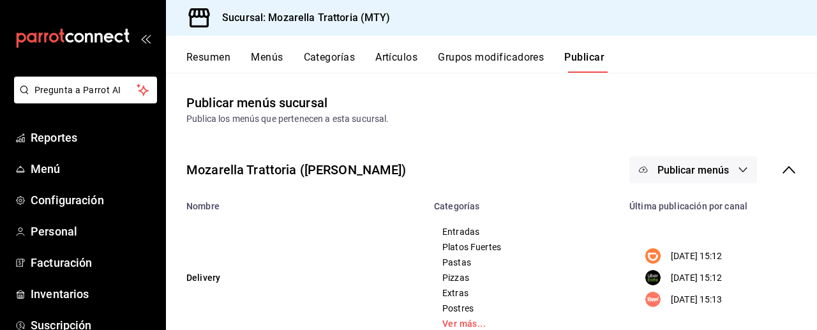
click at [454, 56] on button "Grupos modificadores" at bounding box center [491, 62] width 106 height 22
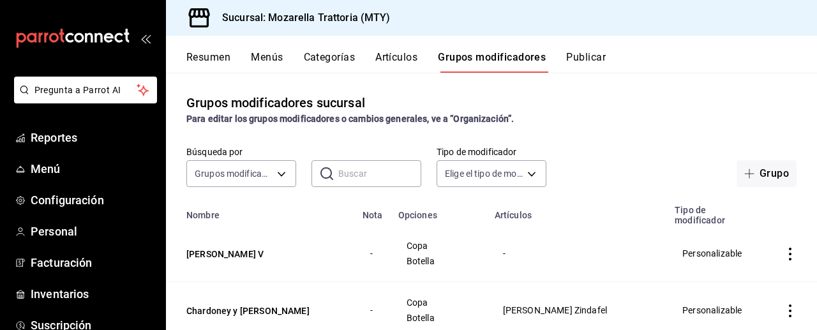
scroll to position [465, 0]
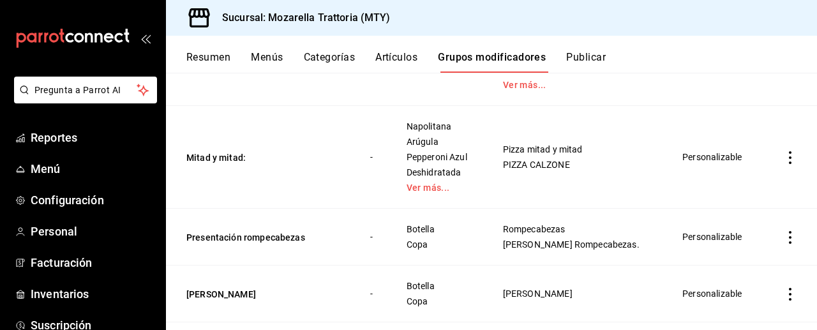
click at [329, 57] on button "Categorías" at bounding box center [330, 62] width 52 height 22
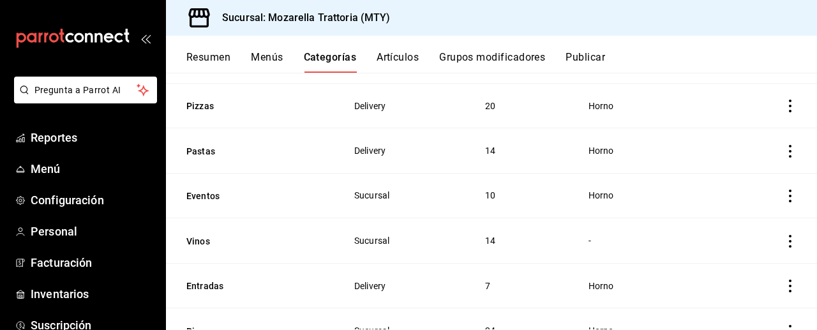
scroll to position [449, 0]
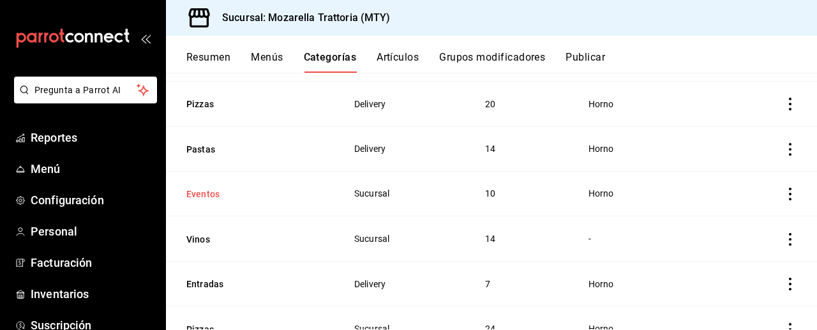
click at [197, 191] on button "Eventos" at bounding box center [250, 194] width 128 height 13
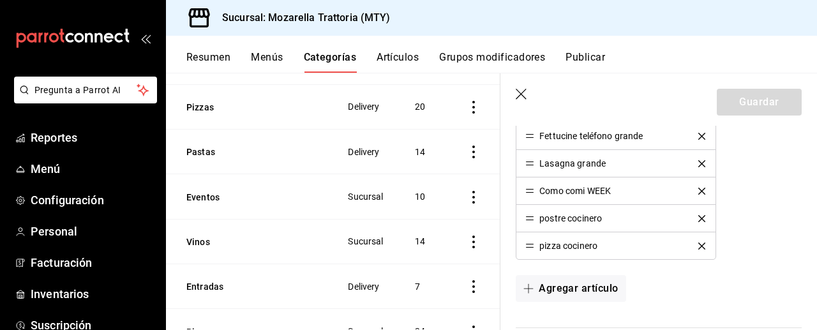
scroll to position [519, 0]
